Goal: Find specific page/section: Find specific page/section

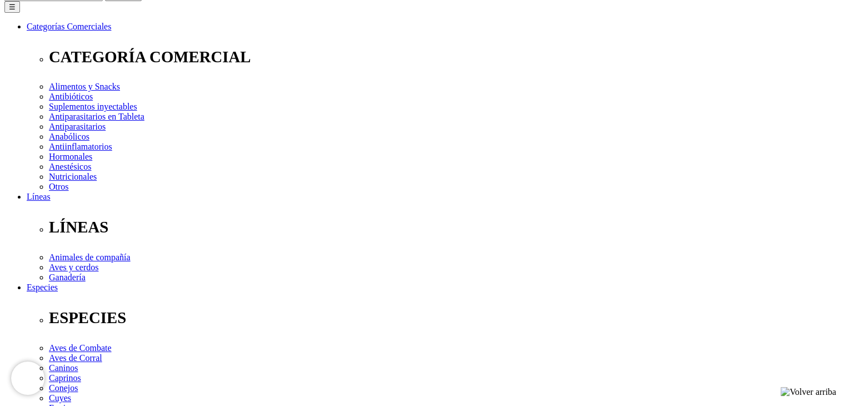
scroll to position [56, 0]
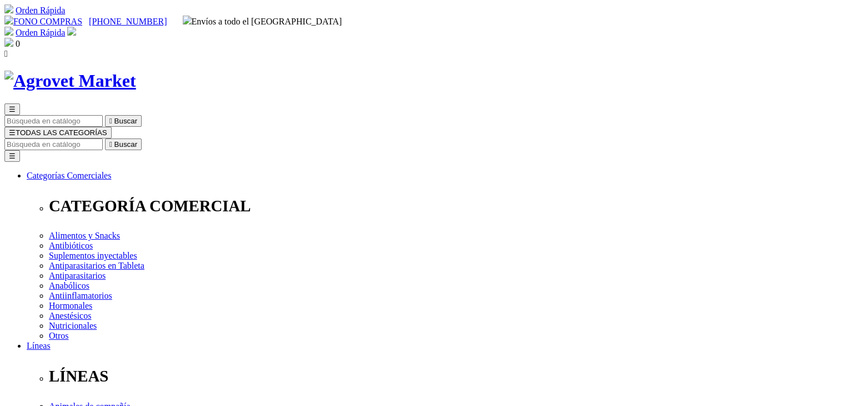
click at [103, 138] on input "Buscar" at bounding box center [53, 144] width 98 height 12
type input "O"
type input "[PERSON_NAME]"
click at [168, 138] on button " Buscar" at bounding box center [186, 144] width 37 height 12
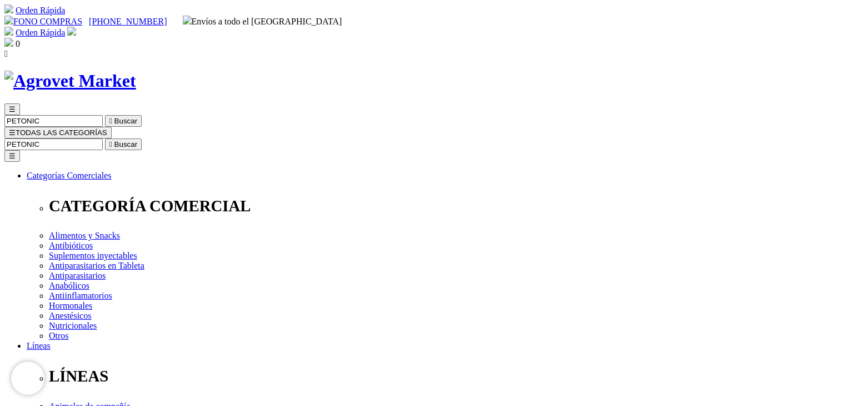
click at [103, 138] on input "PETONIC" at bounding box center [53, 144] width 98 height 12
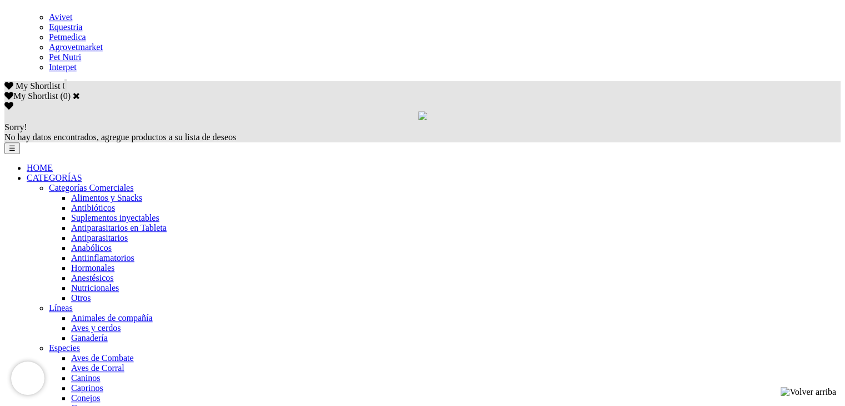
scroll to position [734, 0]
